Goal: Information Seeking & Learning: Learn about a topic

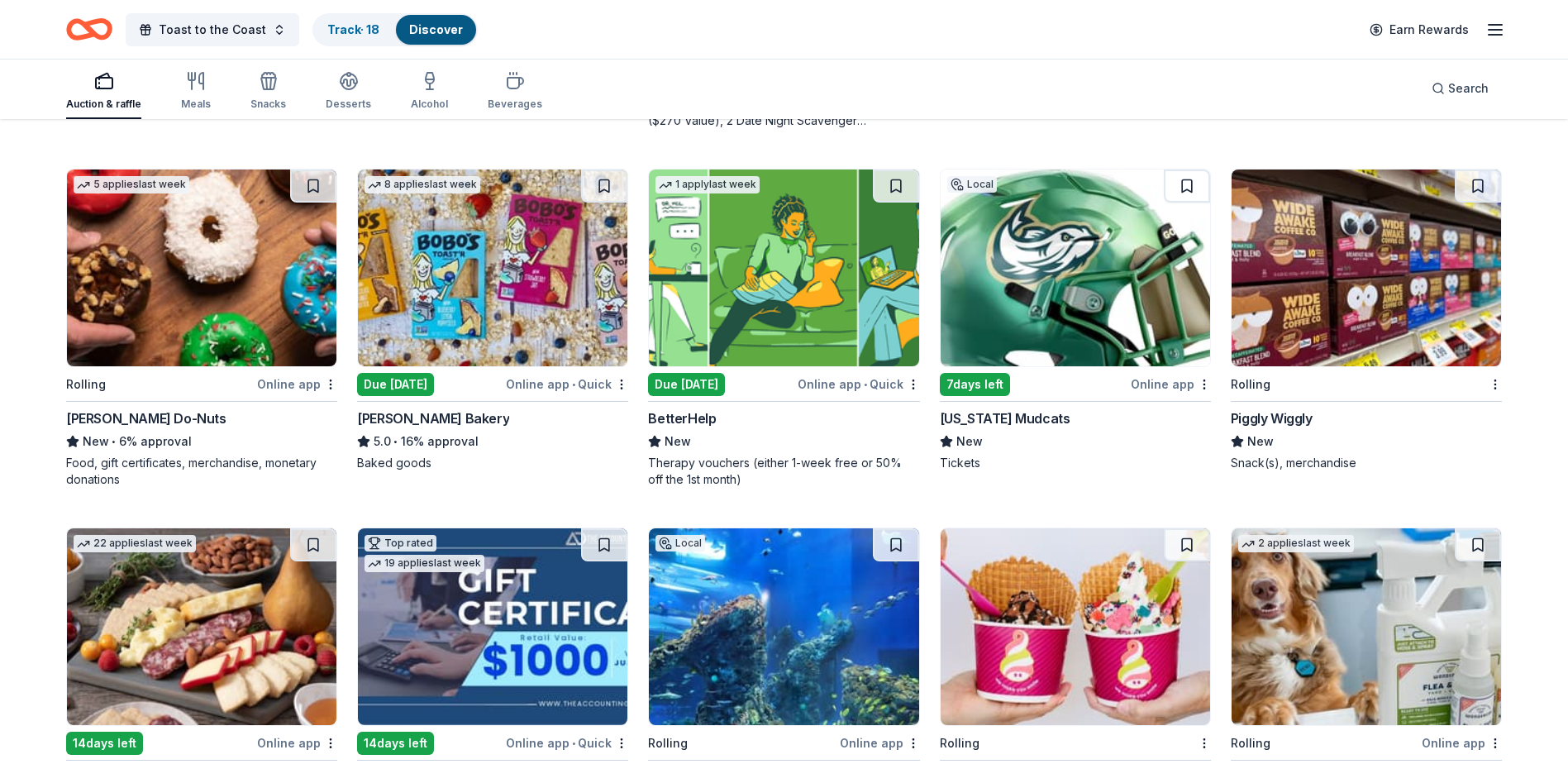
scroll to position [497, 0]
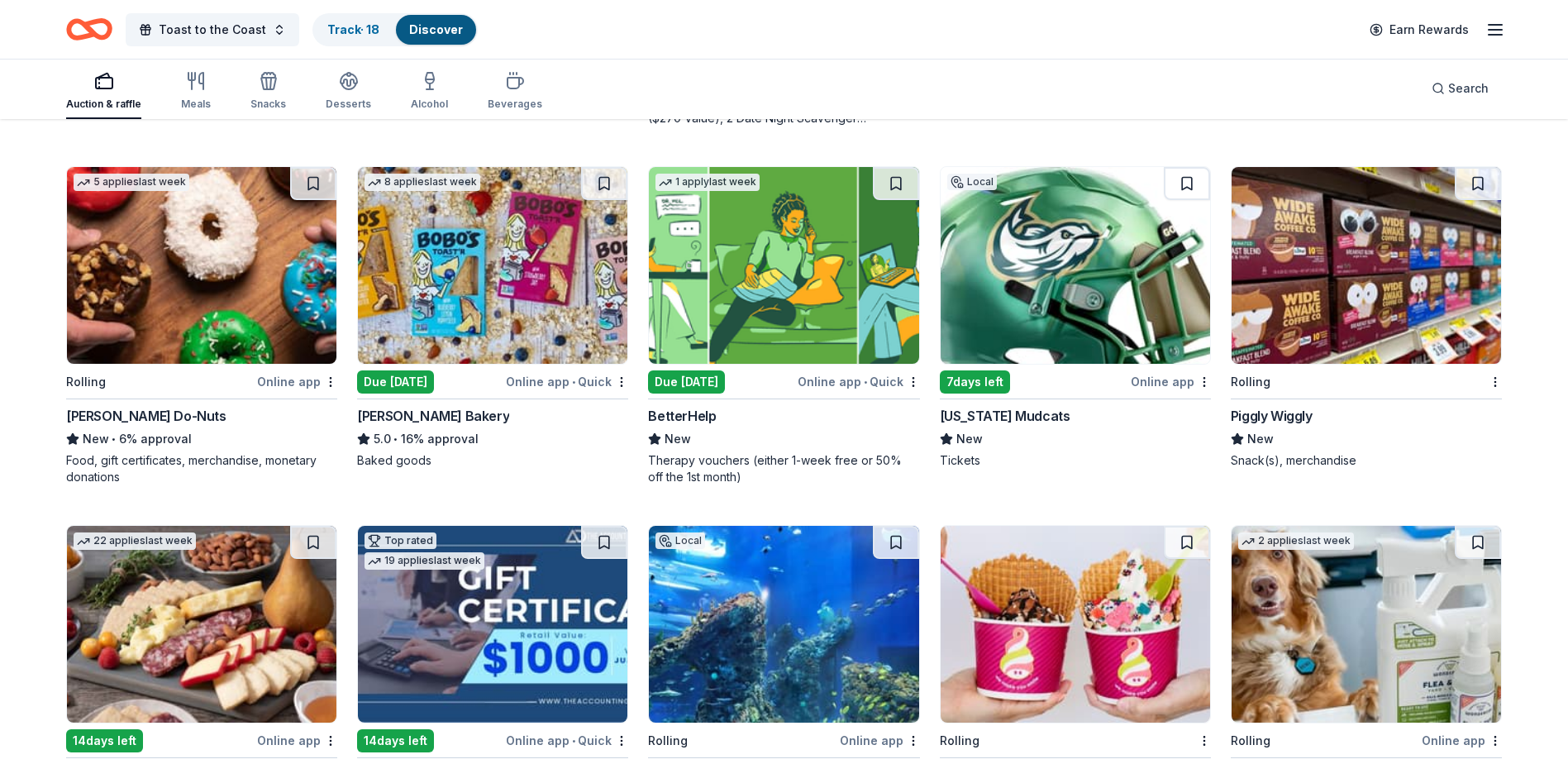
click at [166, 281] on img at bounding box center [201, 265] width 270 height 196
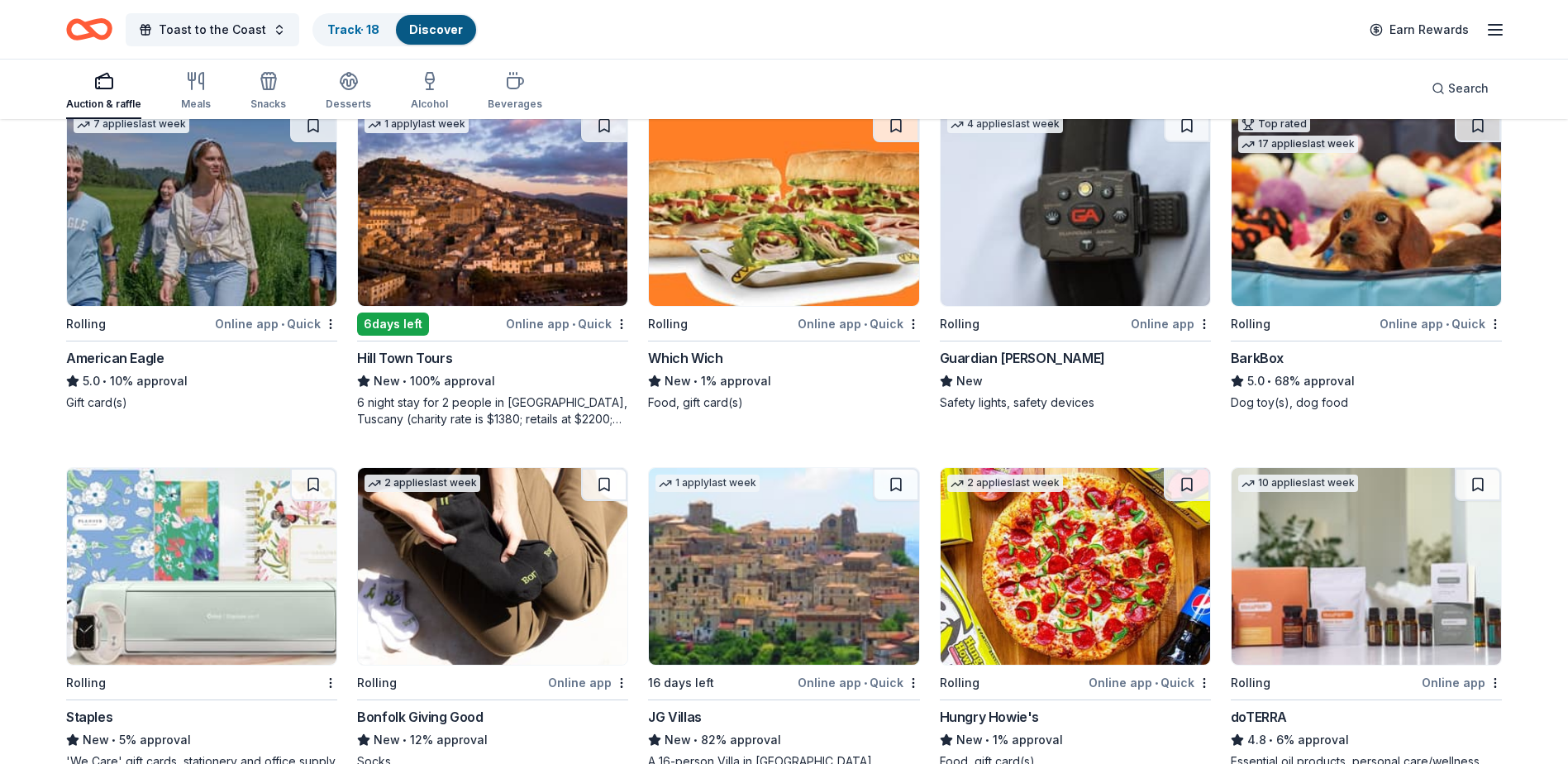
scroll to position [2005, 0]
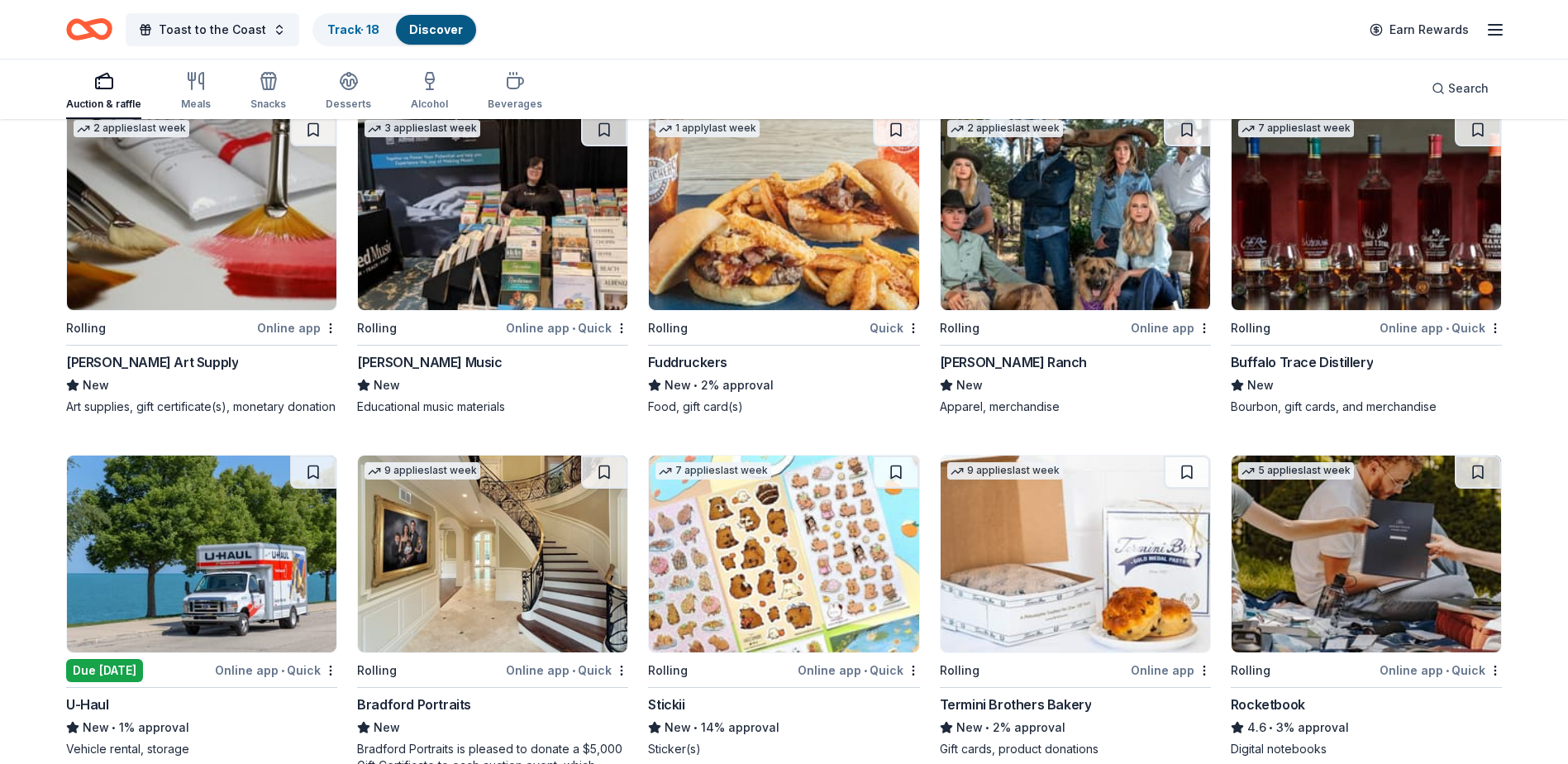
scroll to position [3102, 0]
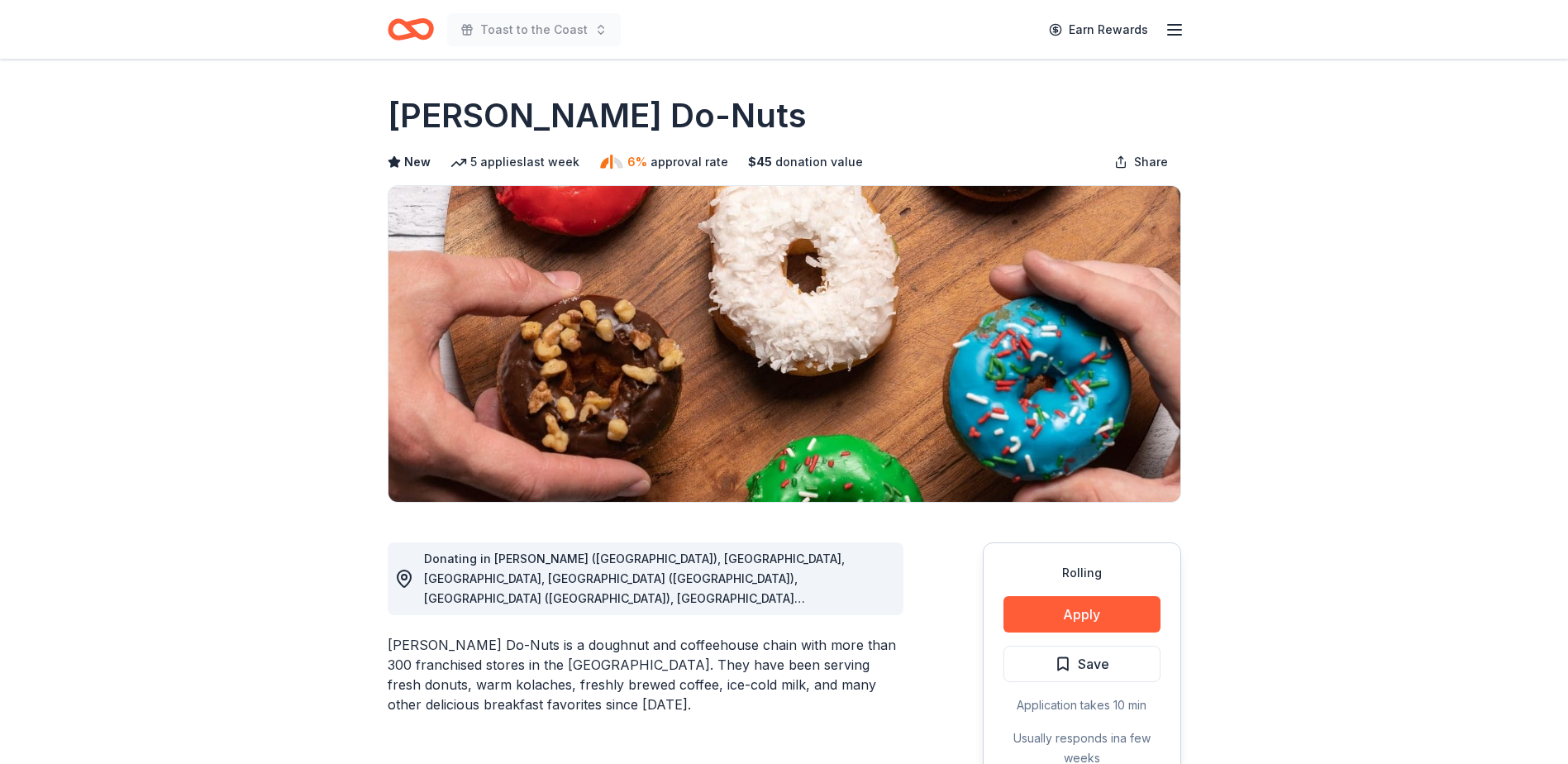
click at [781, 662] on div "Shipley Do-Nuts is a doughnut and coffeehouse chain with more than 300 franchis…" at bounding box center [645, 674] width 516 height 79
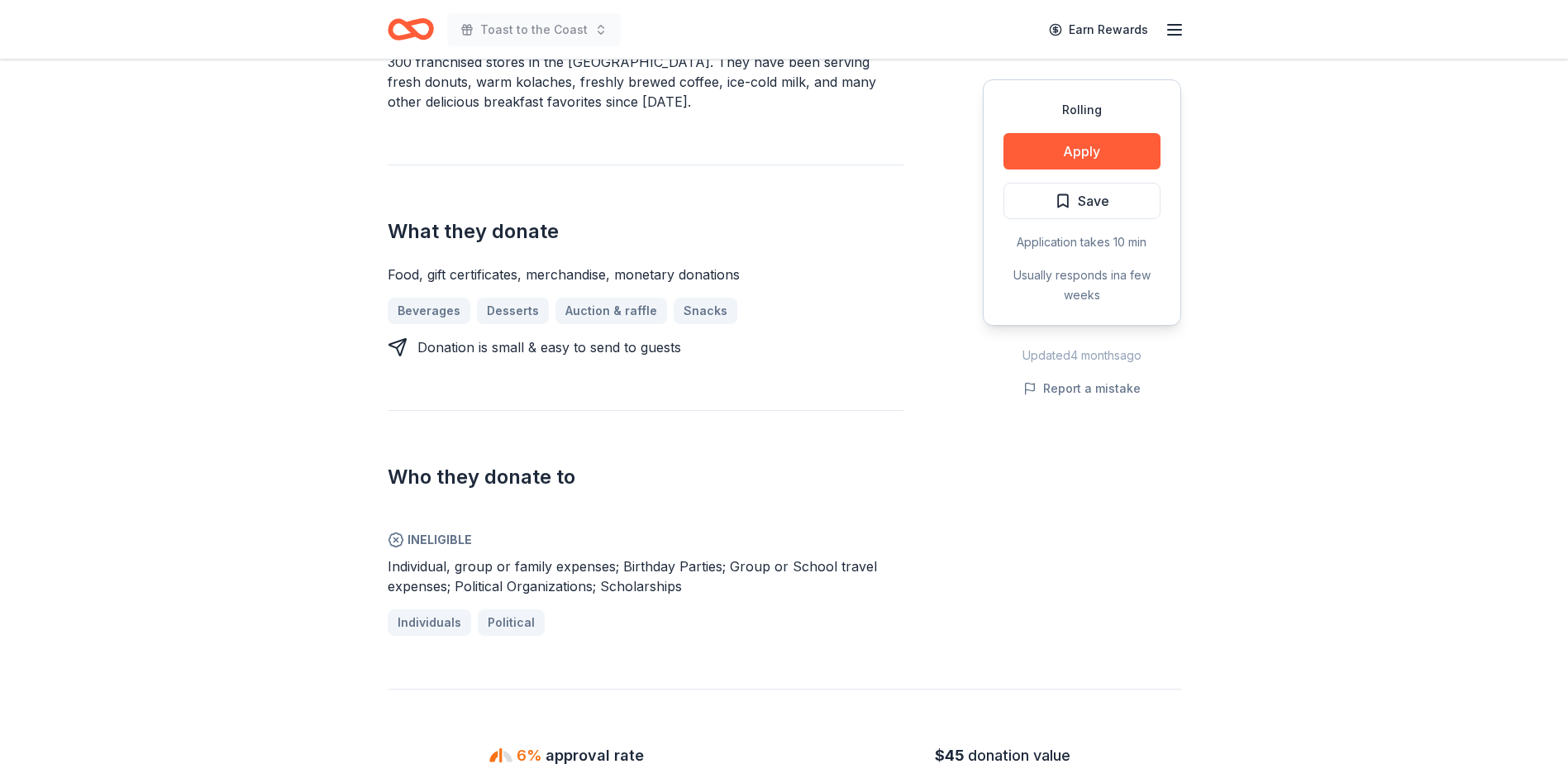
scroll to position [669, 0]
